Goal: Information Seeking & Learning: Learn about a topic

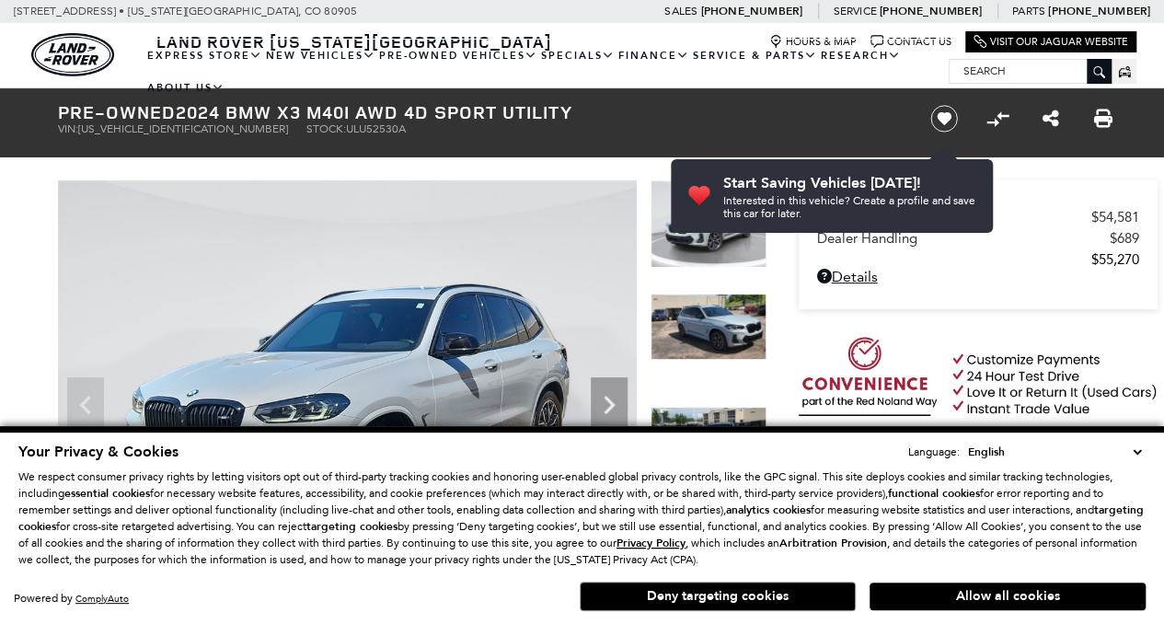
click at [1005, 323] on section "Retailer Selling Price $54,581 Dealer Handling $689 $55,270 Disclaimer: Dealer …" at bounding box center [978, 366] width 359 height 373
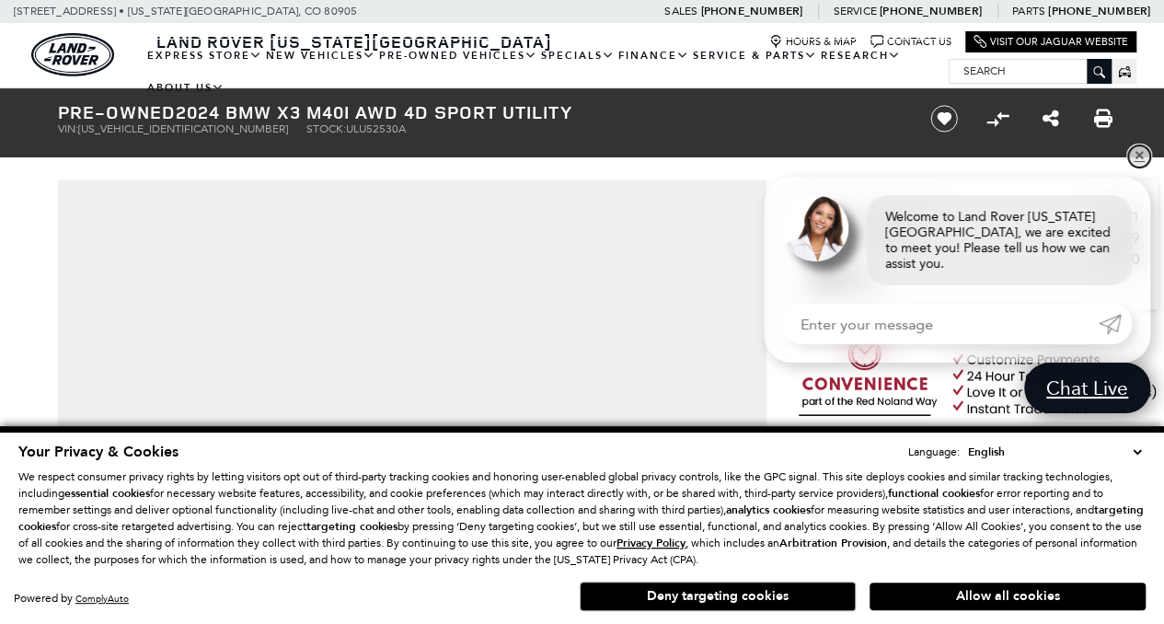
click at [1141, 167] on link "✕" at bounding box center [1139, 156] width 22 height 22
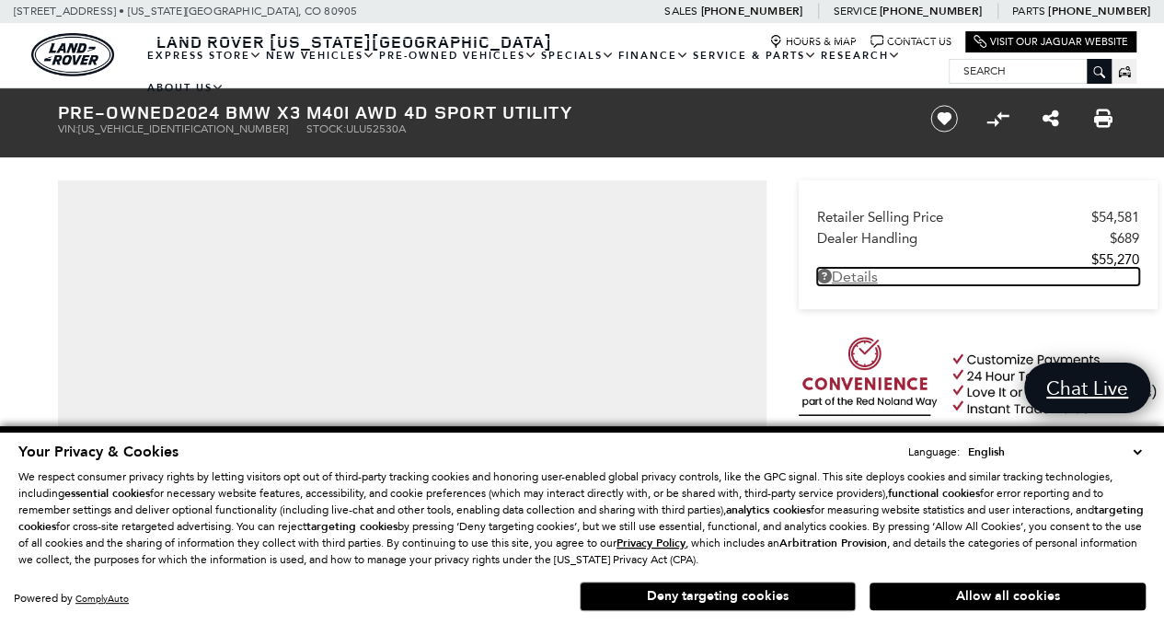
click at [873, 271] on link "Details Pre-Owned 2024 BMW X3 M40i AWD 4D Sport Utility" at bounding box center [978, 276] width 322 height 17
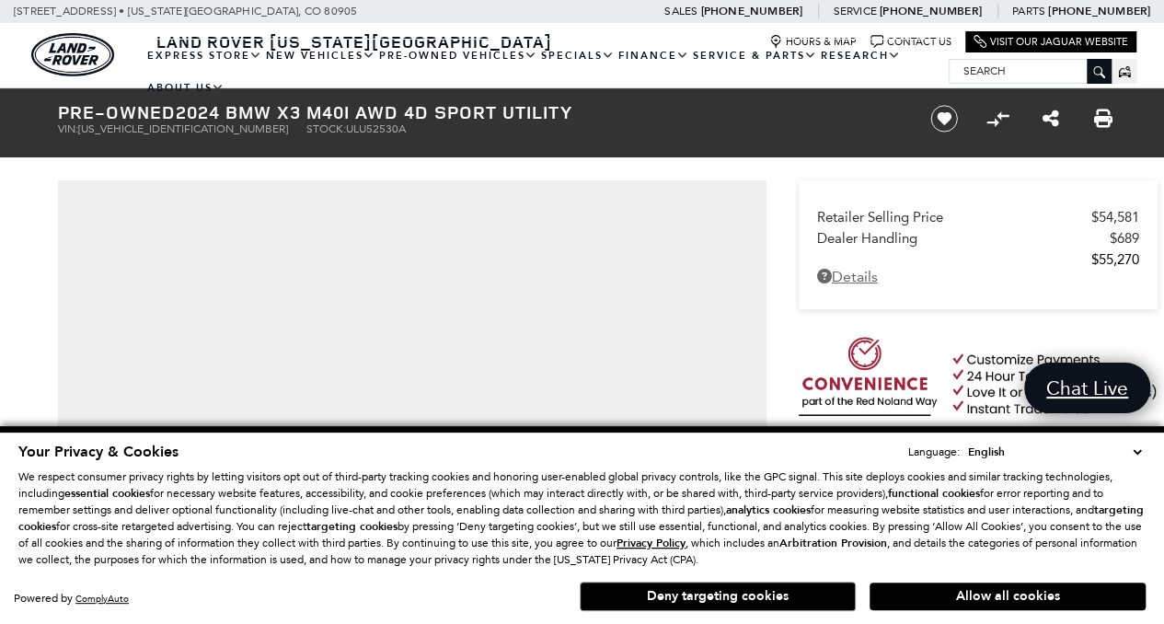
click at [873, 74] on div at bounding box center [582, 74] width 1164 height 0
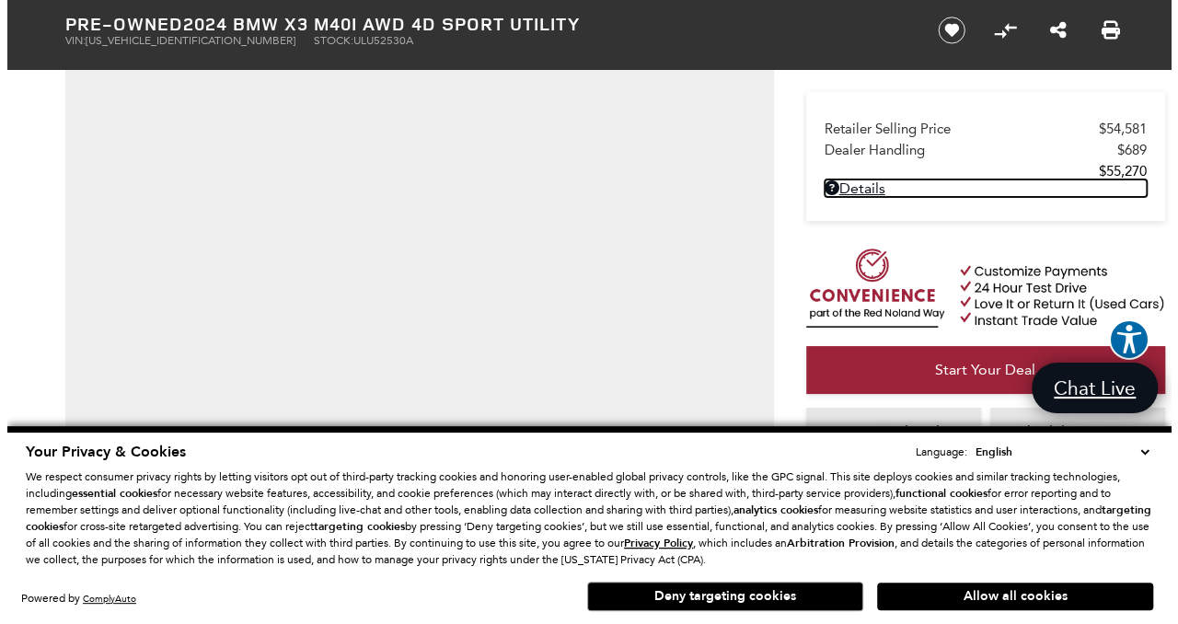
scroll to position [97, 0]
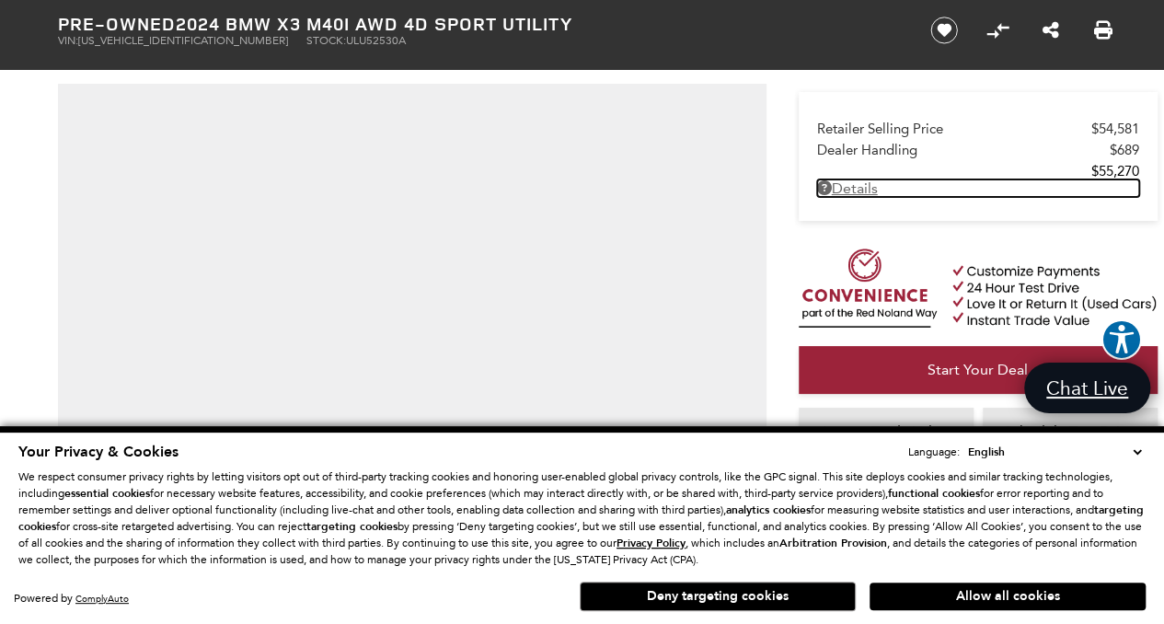
click at [864, 190] on link "Details Pre-Owned 2024 BMW X3 M40i AWD 4D Sport Utility" at bounding box center [978, 187] width 322 height 17
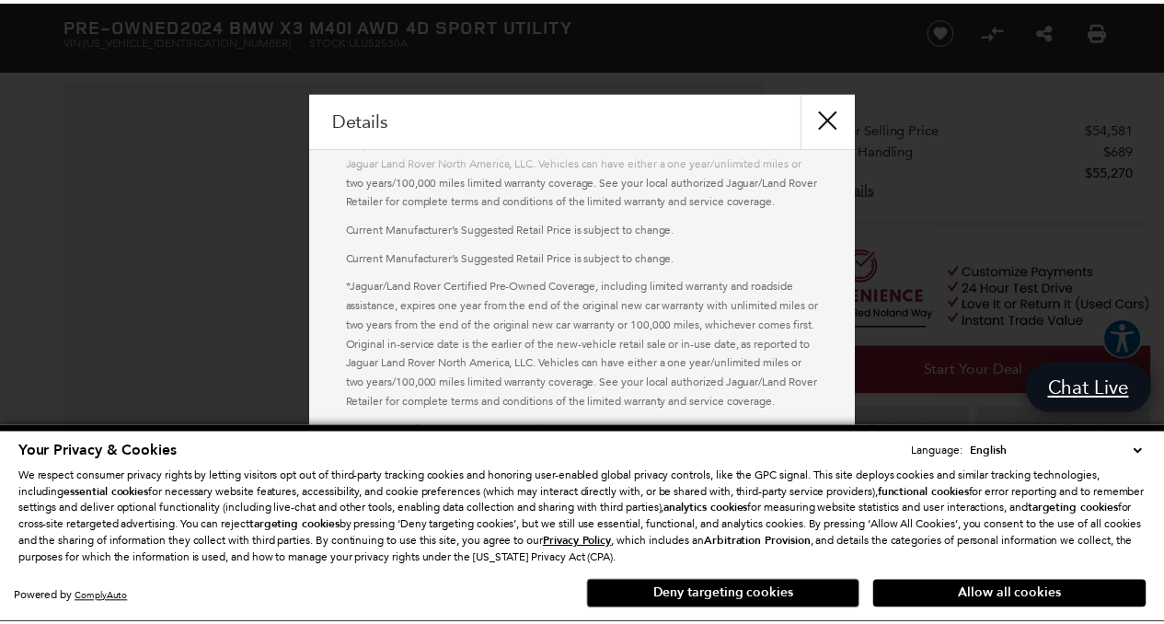
scroll to position [1172, 0]
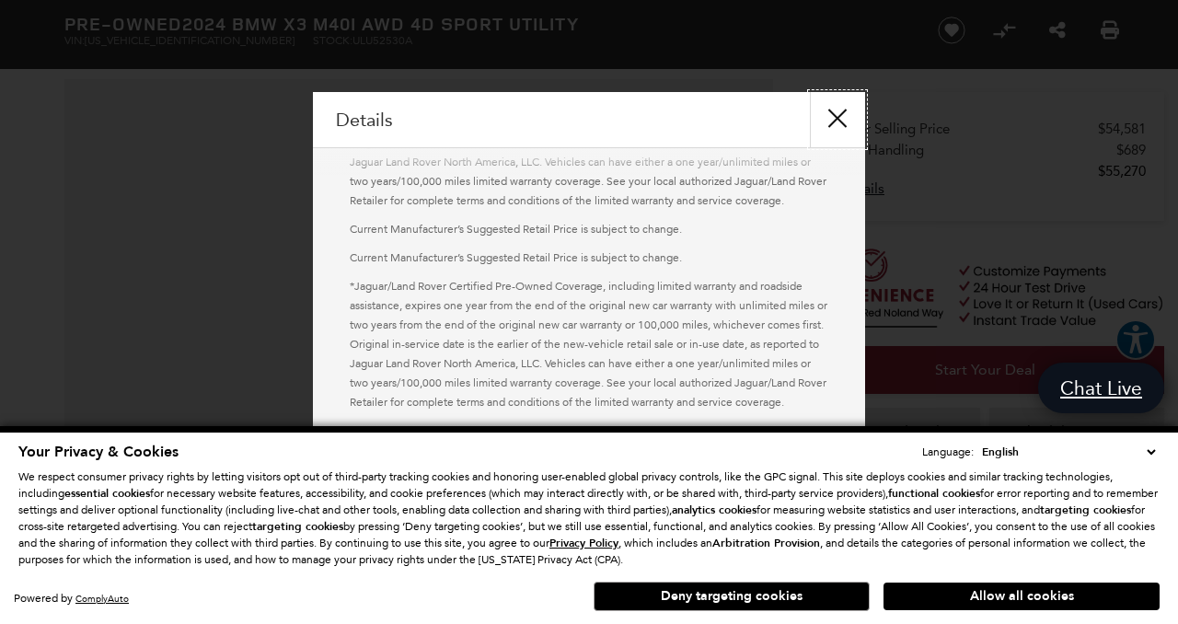
click at [836, 118] on button "close" at bounding box center [837, 119] width 55 height 55
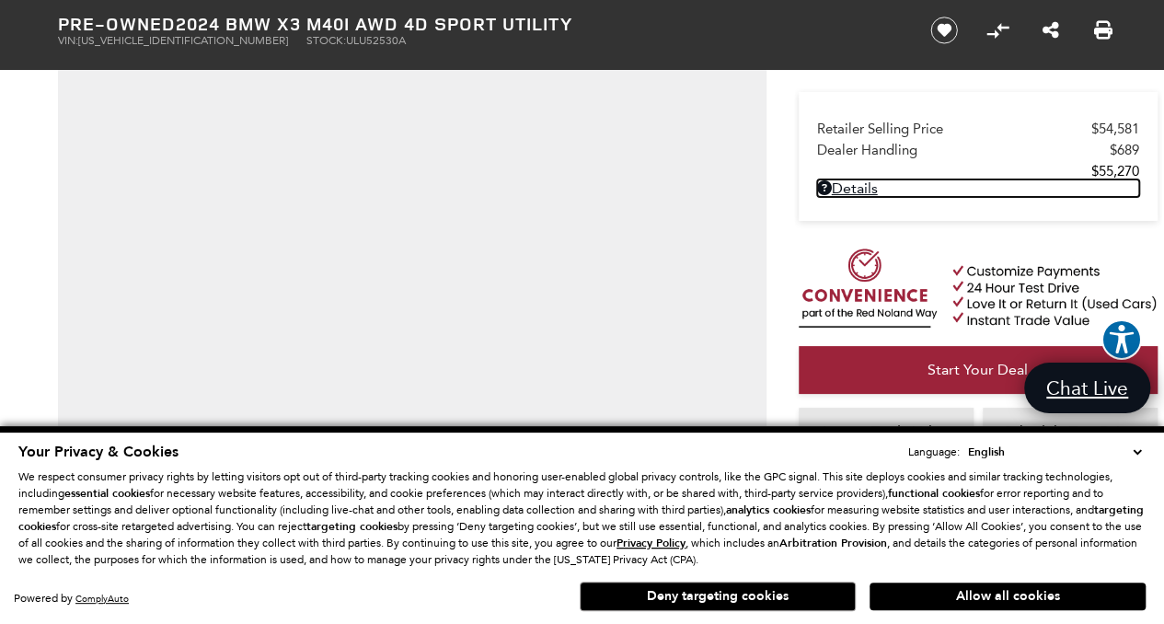
scroll to position [193, 0]
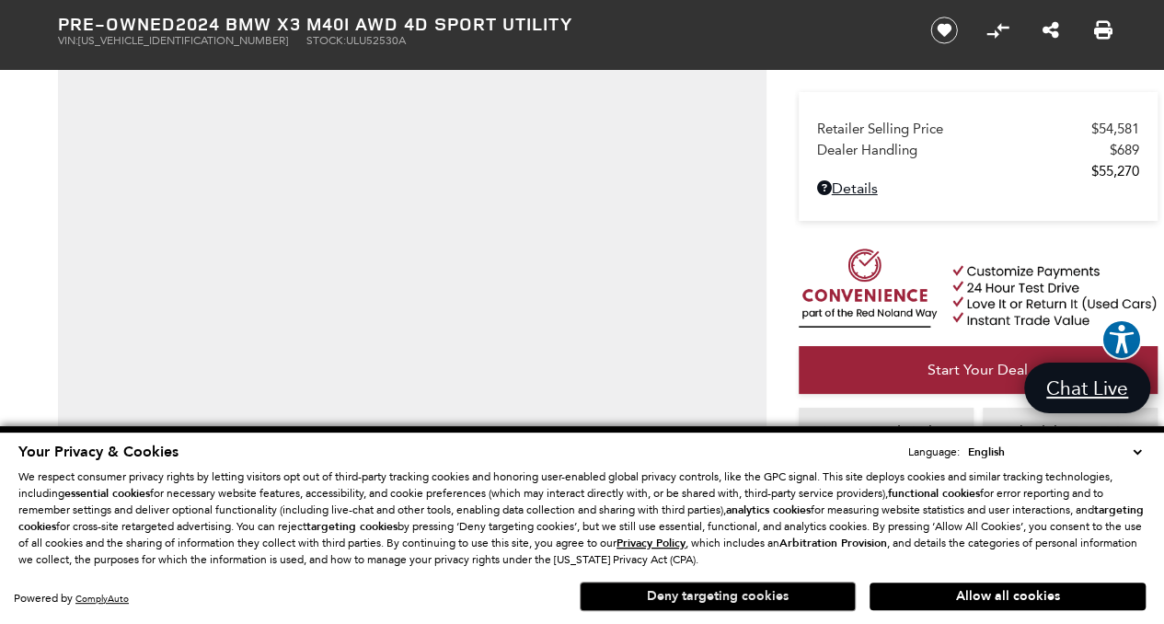
click at [744, 592] on button "Deny targeting cookies" at bounding box center [718, 596] width 276 height 29
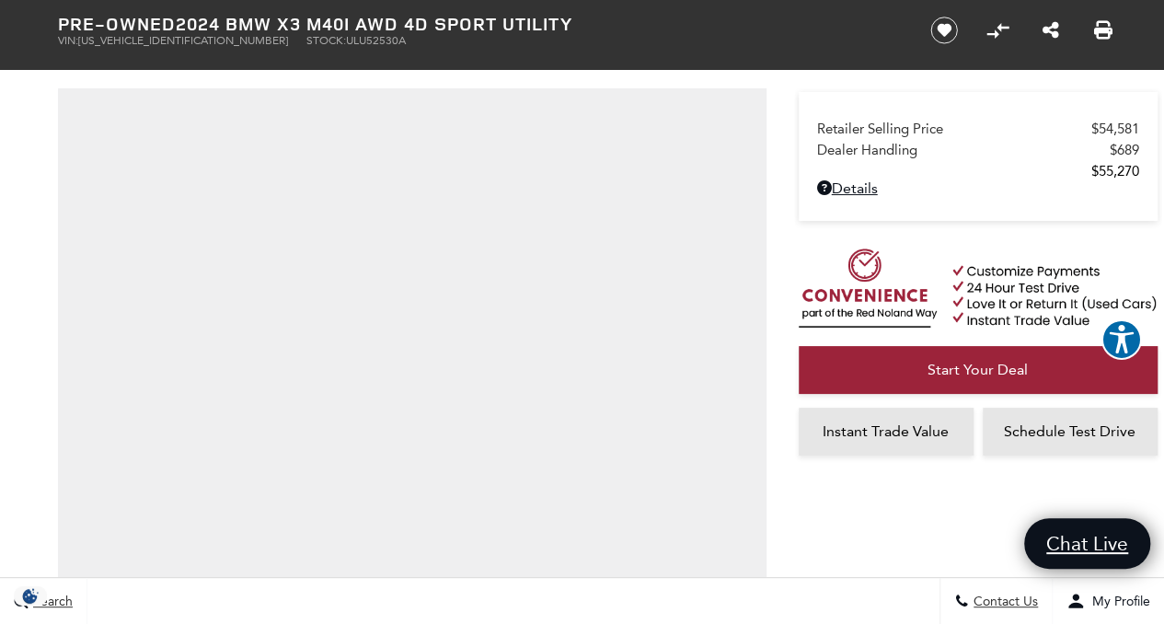
scroll to position [0, 0]
